Goal: Task Accomplishment & Management: Manage account settings

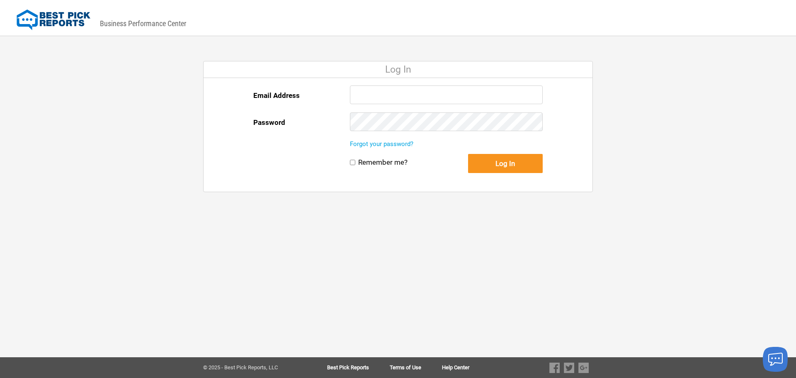
type input "[EMAIL_ADDRESS][DOMAIN_NAME]"
click at [569, 142] on div "Email Address reception@ballardenterprises.com Password Forgot your password? R…" at bounding box center [398, 135] width 389 height 114
click at [512, 163] on button "Log In" at bounding box center [505, 163] width 75 height 19
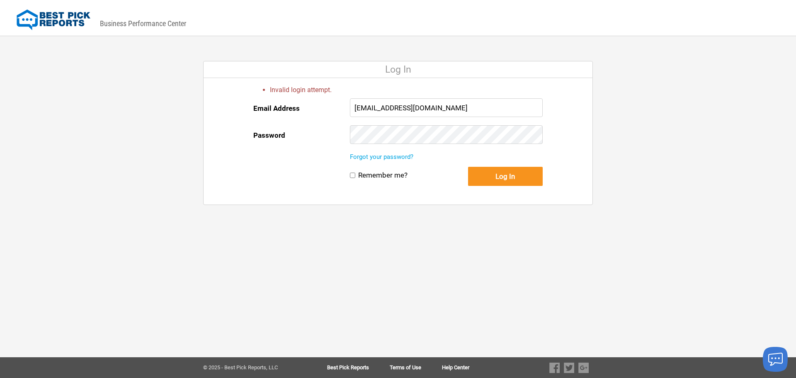
click at [328, 136] on div "Email Address reception@ballardenterprises.com Password" at bounding box center [397, 125] width 289 height 54
click at [468, 167] on button "Log In" at bounding box center [505, 176] width 75 height 19
click at [518, 178] on button "Log In" at bounding box center [505, 176] width 75 height 19
click at [500, 110] on input "[EMAIL_ADDRESS][DOMAIN_NAME]" at bounding box center [446, 107] width 193 height 19
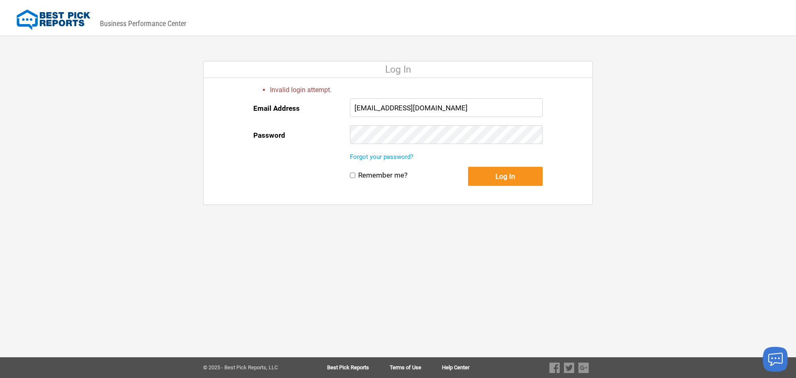
drag, startPoint x: 487, startPoint y: 111, endPoint x: 351, endPoint y: 114, distance: 136.0
click at [351, 114] on input "[EMAIL_ADDRESS][DOMAIN_NAME]" at bounding box center [446, 107] width 193 height 19
type input "[EMAIL_ADDRESS][DOMAIN_NAME]"
click at [524, 177] on button "Log In" at bounding box center [505, 176] width 75 height 19
click at [468, 167] on button "Log In" at bounding box center [505, 176] width 75 height 19
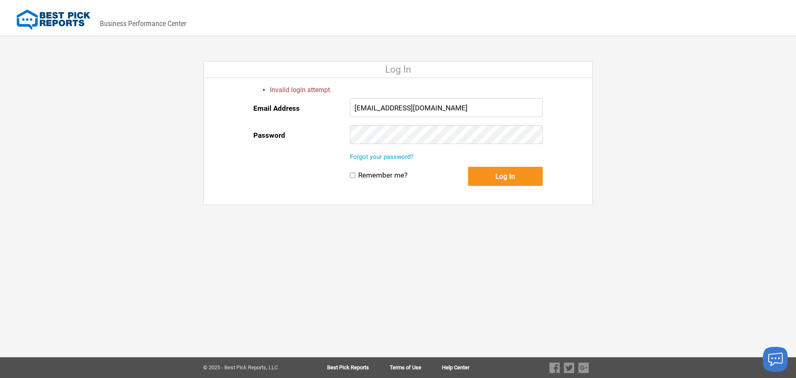
drag, startPoint x: 475, startPoint y: 107, endPoint x: 334, endPoint y: 107, distance: 140.9
click at [334, 107] on div "Email Address [EMAIL_ADDRESS][DOMAIN_NAME] Password" at bounding box center [397, 125] width 289 height 54
type input "[EMAIL_ADDRESS][DOMAIN_NAME]"
click at [329, 134] on div "Email Address [EMAIL_ADDRESS][DOMAIN_NAME] Password" at bounding box center [397, 125] width 289 height 54
click at [468, 167] on button "Log In" at bounding box center [505, 176] width 75 height 19
